Goal: Contribute content: Contribute content

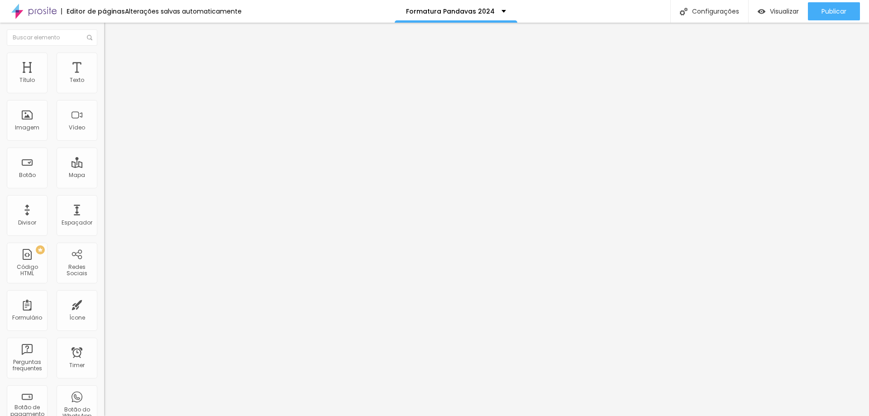
click at [104, 62] on li "Avançado" at bounding box center [156, 66] width 104 height 9
click at [111, 31] on img "button" at bounding box center [114, 32] width 7 height 7
click at [104, 94] on span "Titulo 3" at bounding box center [116, 88] width 25 height 10
click at [109, 83] on icon "button" at bounding box center [111, 82] width 4 height 4
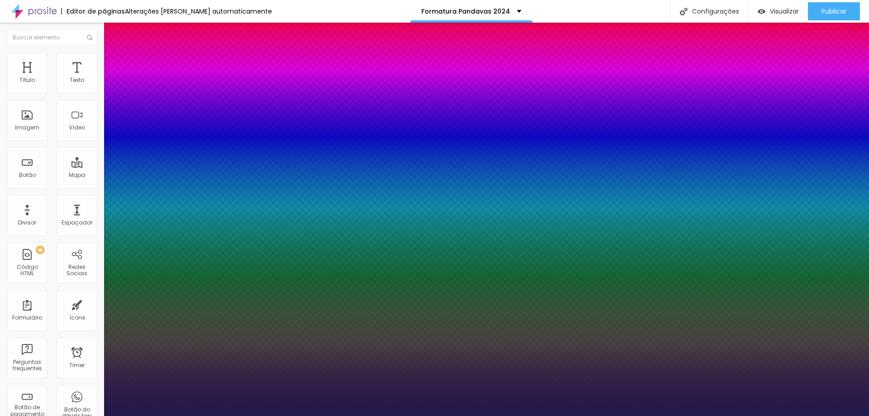
type input "17"
type input "18"
type input "20"
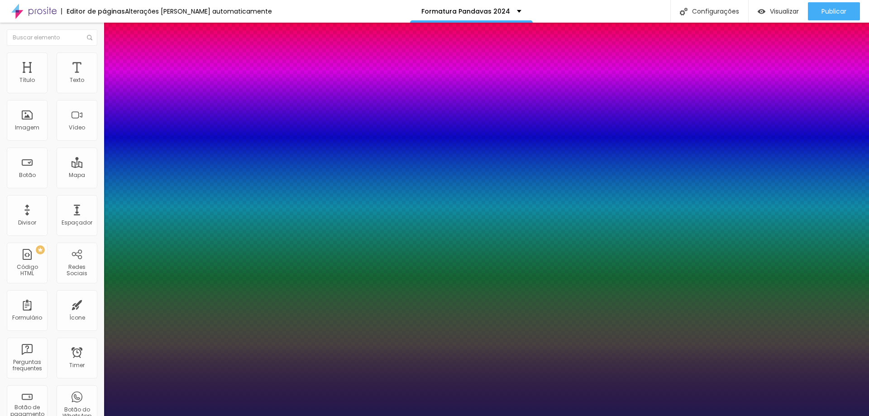
type input "20"
type input "21"
type input "22"
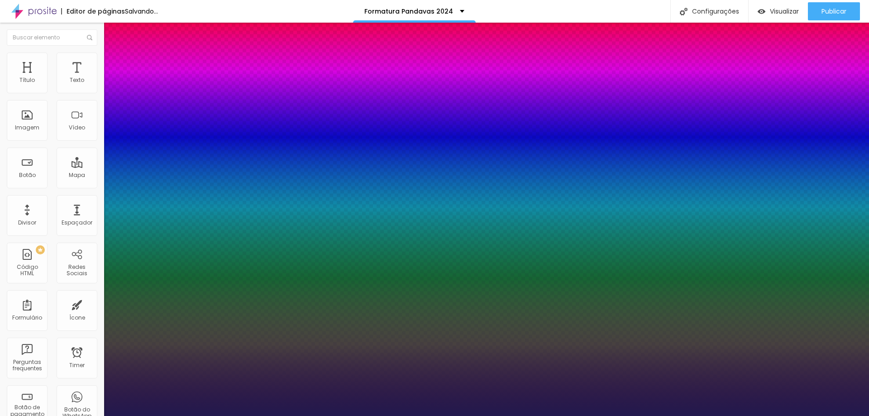
type input "21"
type input "1.1"
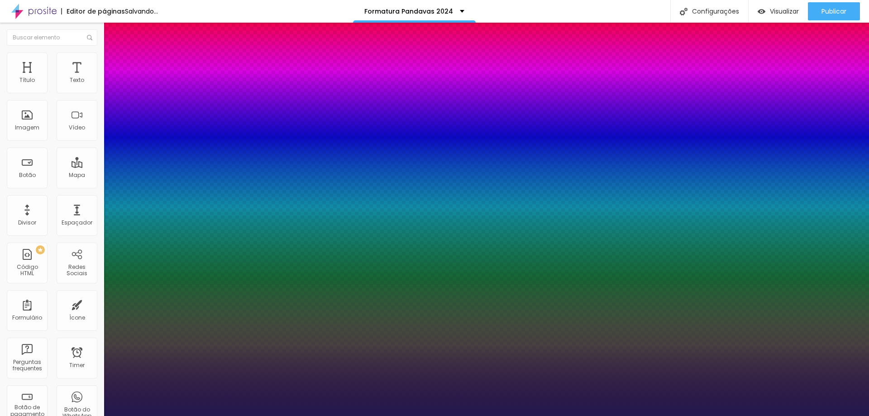
type input "1.1"
type input "1.3"
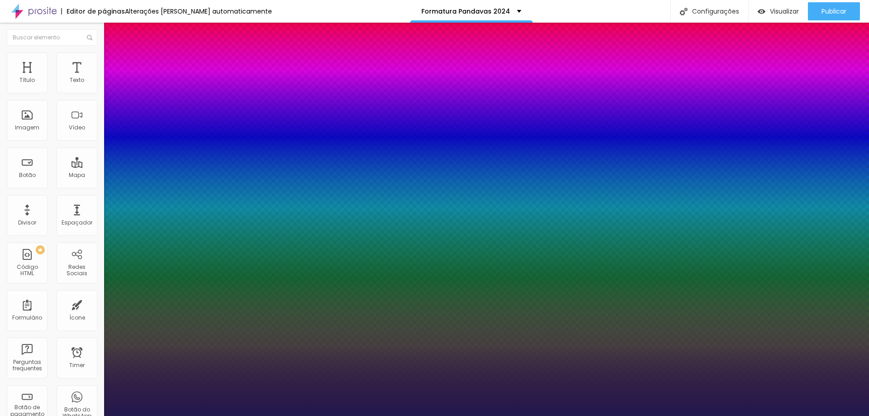
click at [404, 416] on div at bounding box center [434, 416] width 869 height 0
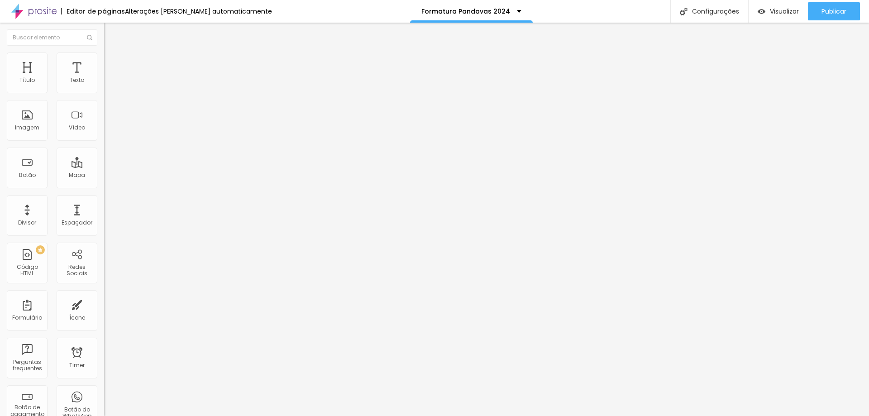
click at [111, 32] on img "button" at bounding box center [114, 32] width 7 height 7
click at [108, 84] on icon "button" at bounding box center [110, 81] width 5 height 5
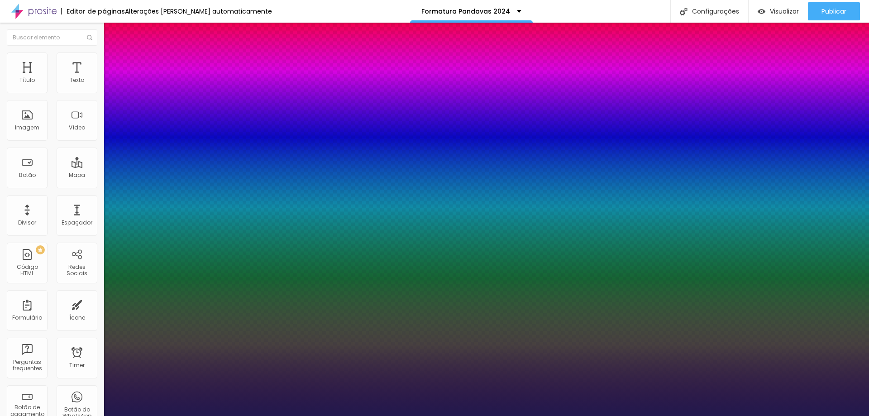
type input "18"
click at [772, 416] on div at bounding box center [434, 416] width 869 height 0
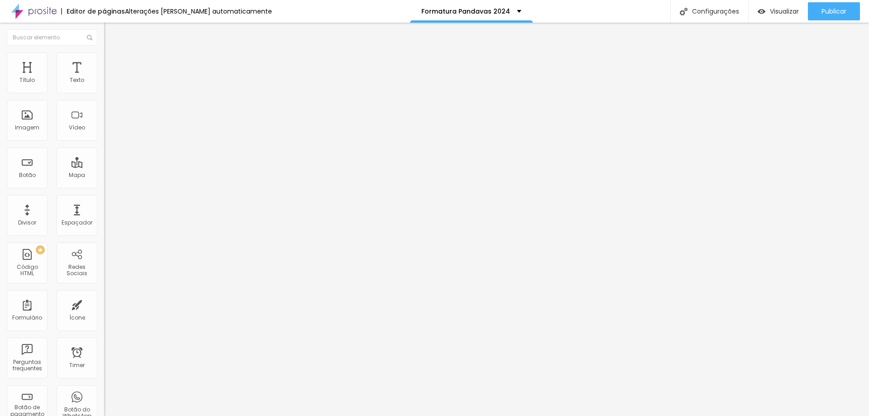
click at [109, 83] on icon "button" at bounding box center [111, 82] width 4 height 4
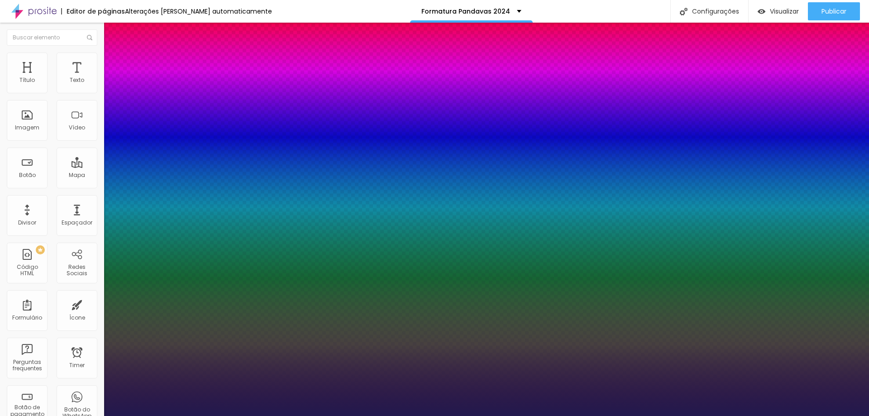
type input "27"
type input "28"
type input "27"
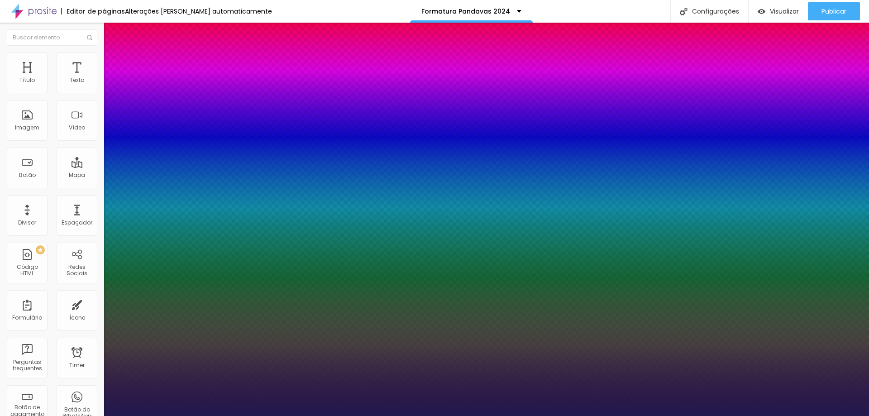
type input "27"
type input "26"
type input "24"
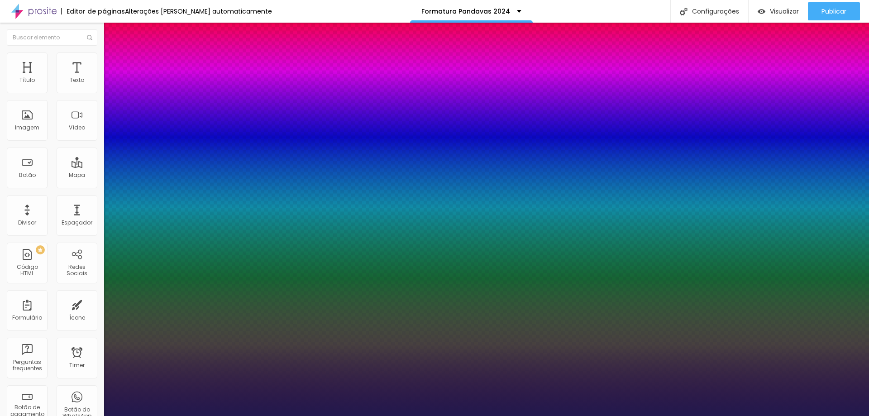
type input "23"
type input "22"
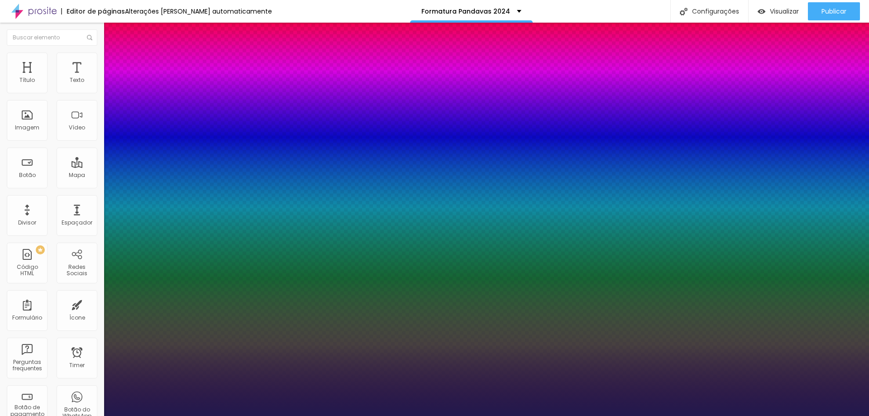
type input "1.4"
type input "1.3"
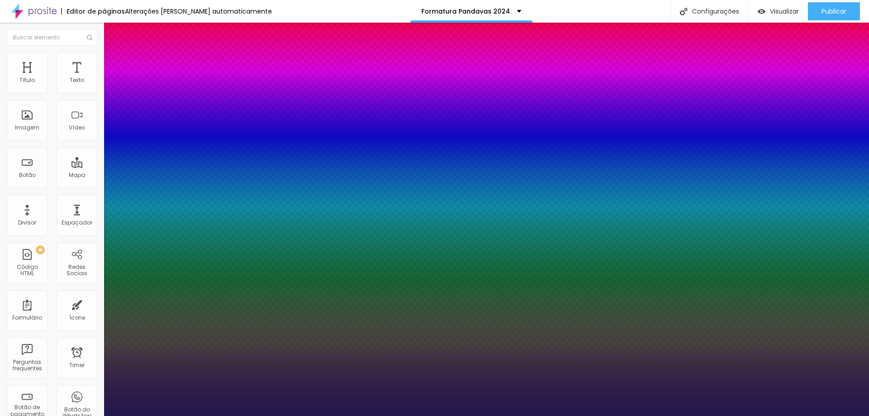
click at [330, 416] on div at bounding box center [434, 416] width 869 height 0
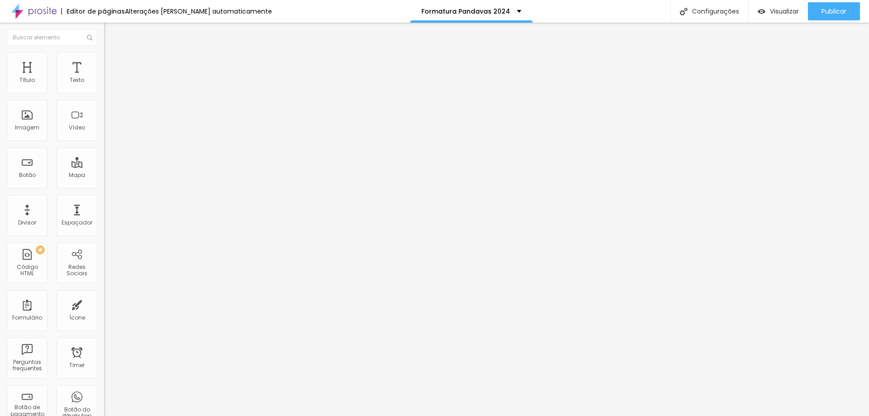
click at [109, 83] on icon "button" at bounding box center [111, 82] width 4 height 4
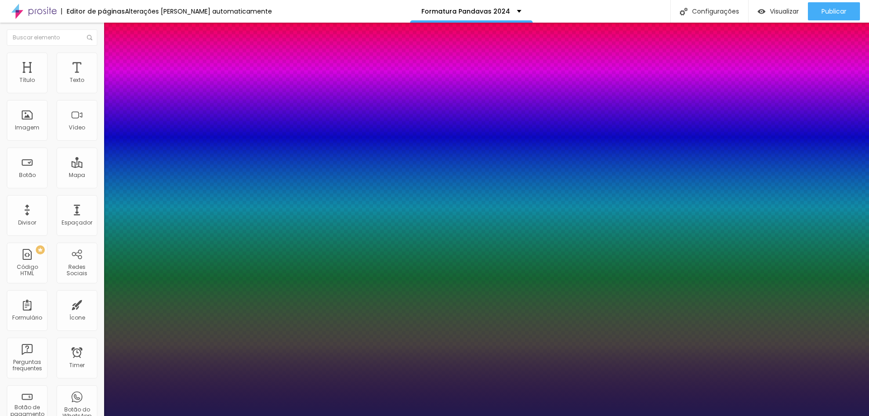
type input "20"
type input "19"
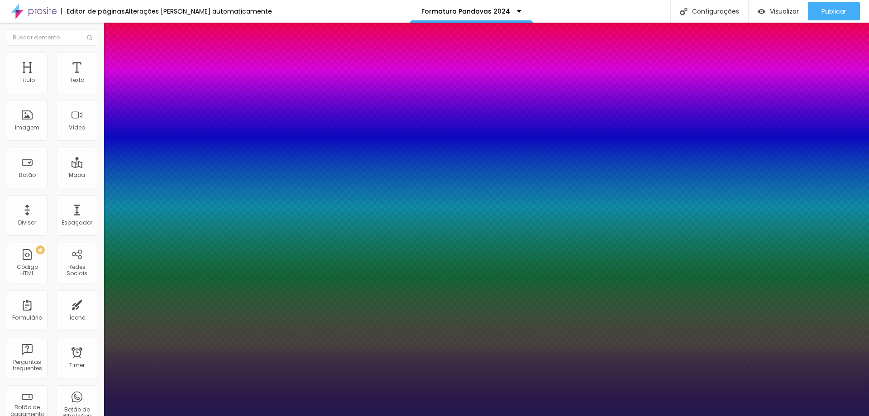
click at [551, 416] on div at bounding box center [434, 416] width 869 height 0
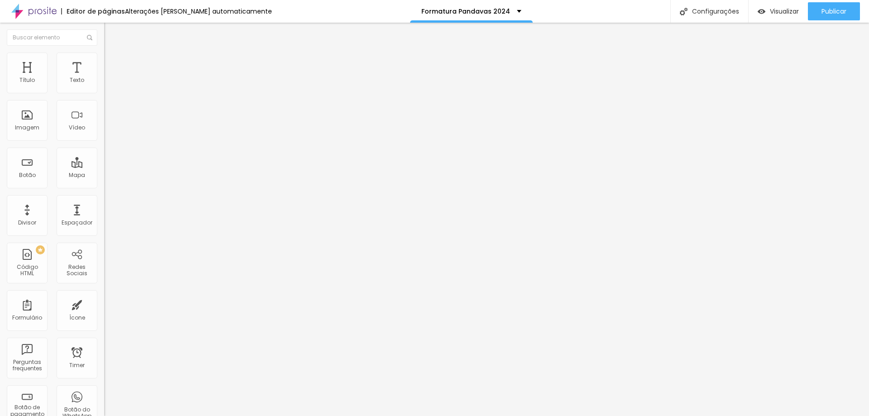
click at [109, 83] on icon "button" at bounding box center [111, 82] width 4 height 4
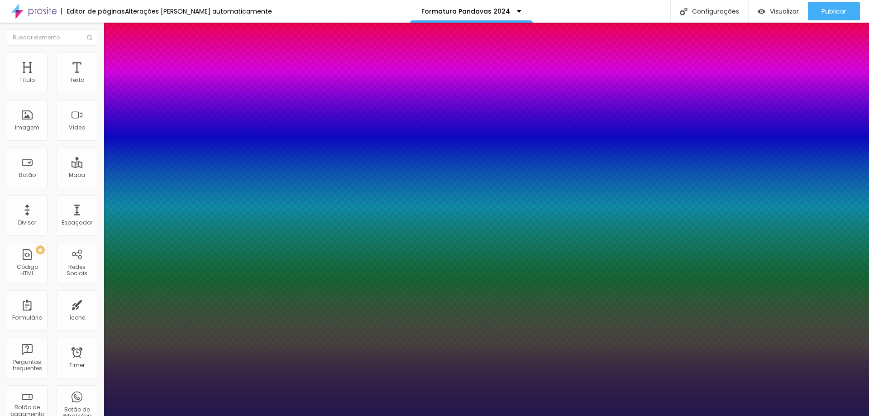
type input "20"
click at [590, 416] on div at bounding box center [434, 416] width 869 height 0
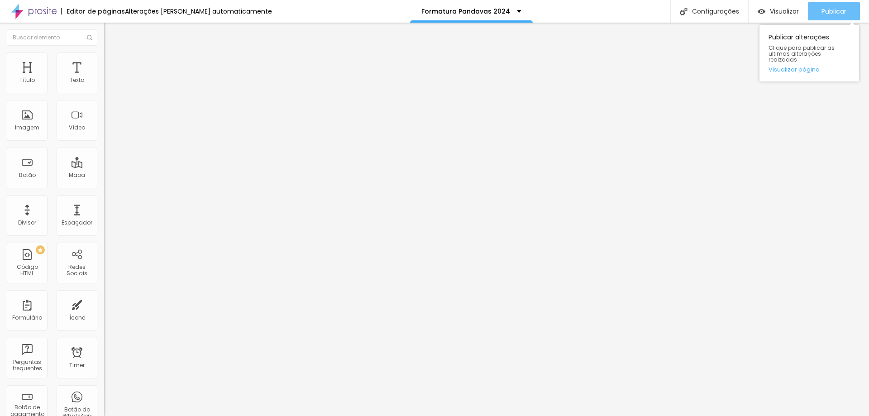
click at [825, 14] on span "Publicar" at bounding box center [834, 11] width 25 height 7
click at [832, 11] on span "Publicar" at bounding box center [834, 11] width 25 height 7
click at [791, 3] on div "Visualizar" at bounding box center [778, 11] width 41 height 18
click at [830, 14] on span "Publicar" at bounding box center [834, 11] width 25 height 7
click at [833, 13] on span "Publicar" at bounding box center [834, 11] width 25 height 7
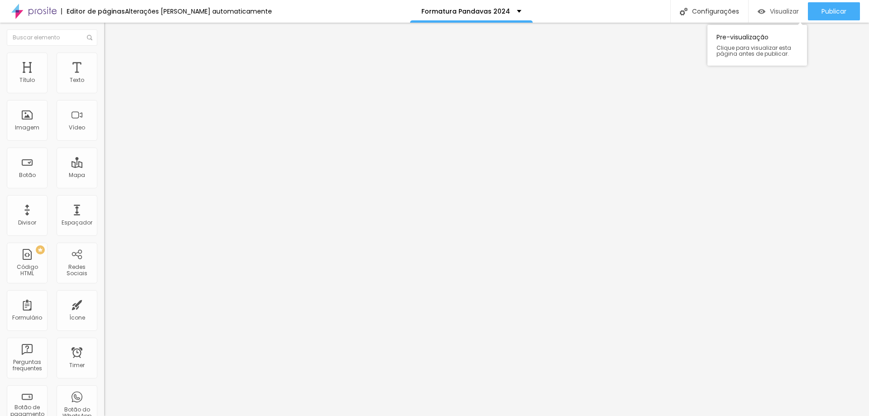
click at [777, 14] on span "Visualizar" at bounding box center [784, 11] width 29 height 7
click at [833, 9] on span "Publicar" at bounding box center [834, 11] width 25 height 7
click at [724, 10] on div "Configurações" at bounding box center [710, 11] width 78 height 23
type input "Formatura Pandavas 2025"
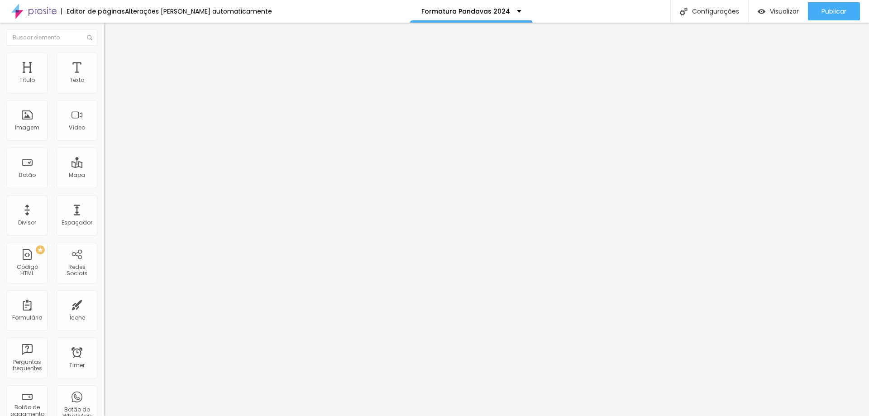
type input "/formatura-pandavas-2025"
click at [784, 10] on span "Visualizar" at bounding box center [784, 11] width 29 height 7
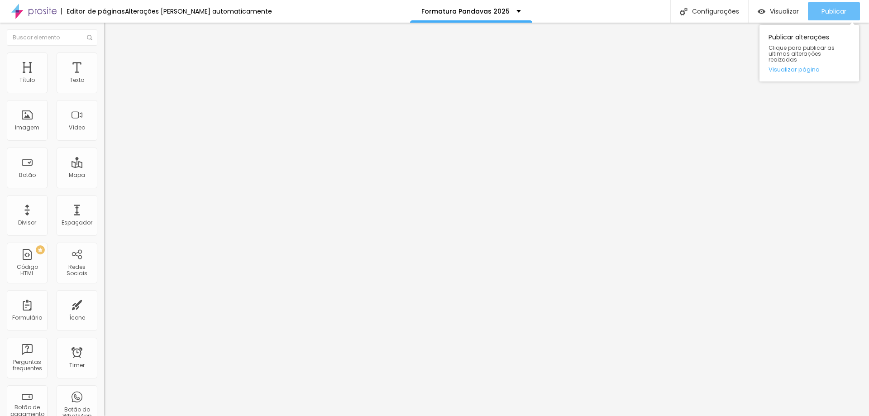
click at [833, 11] on span "Publicar" at bounding box center [834, 11] width 25 height 7
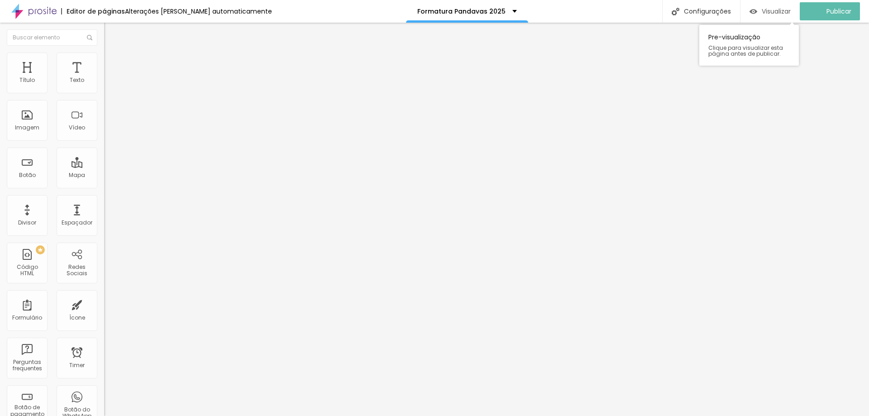
click at [790, 14] on span "Visualizar" at bounding box center [776, 11] width 29 height 7
